Goal: Information Seeking & Learning: Find contact information

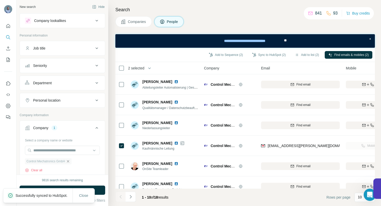
click at [70, 160] on icon "button" at bounding box center [68, 161] width 4 height 4
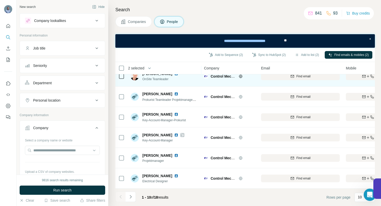
scroll to position [93, 0]
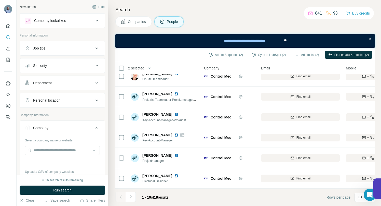
click at [132, 197] on icon "Navigate to next page" at bounding box center [130, 196] width 5 height 5
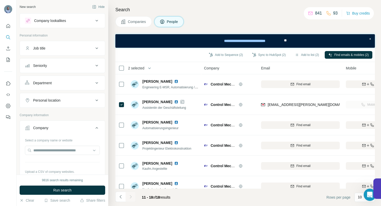
scroll to position [0, 0]
click at [50, 149] on input "text" at bounding box center [62, 150] width 75 height 9
paste input "**********"
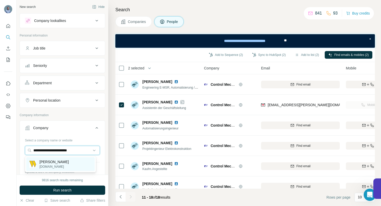
type input "**********"
click at [54, 162] on p "[PERSON_NAME]" at bounding box center [54, 161] width 29 height 5
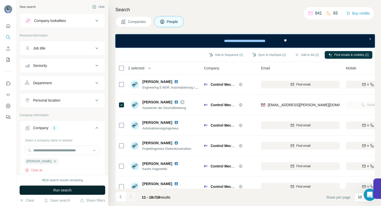
click at [62, 188] on span "Run search" at bounding box center [62, 189] width 18 height 5
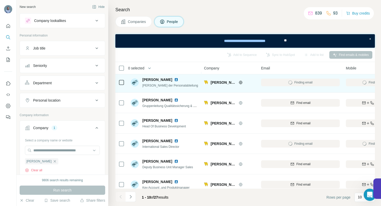
scroll to position [53, 0]
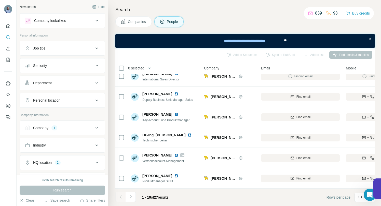
scroll to position [79, 0]
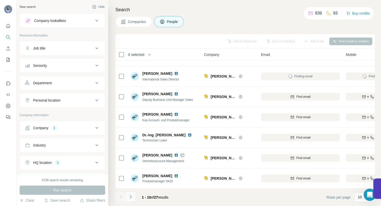
click at [131, 197] on icon "Navigate to next page" at bounding box center [130, 196] width 5 height 5
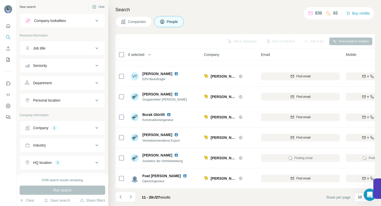
click at [143, 23] on span "Companies" at bounding box center [137, 21] width 19 height 5
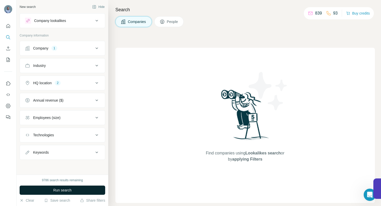
click at [76, 187] on button "Run search" at bounding box center [63, 189] width 86 height 9
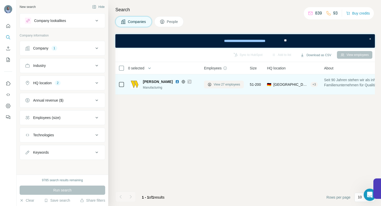
click at [221, 83] on span "View 27 employees" at bounding box center [227, 84] width 27 height 5
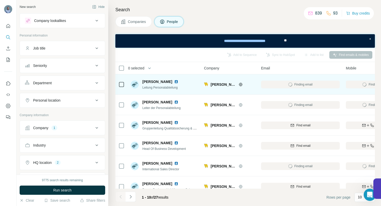
click at [178, 80] on img at bounding box center [176, 82] width 4 height 4
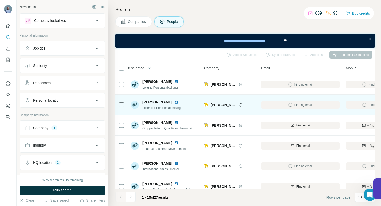
click at [174, 101] on img at bounding box center [176, 102] width 4 height 4
